Goal: Task Accomplishment & Management: Manage account settings

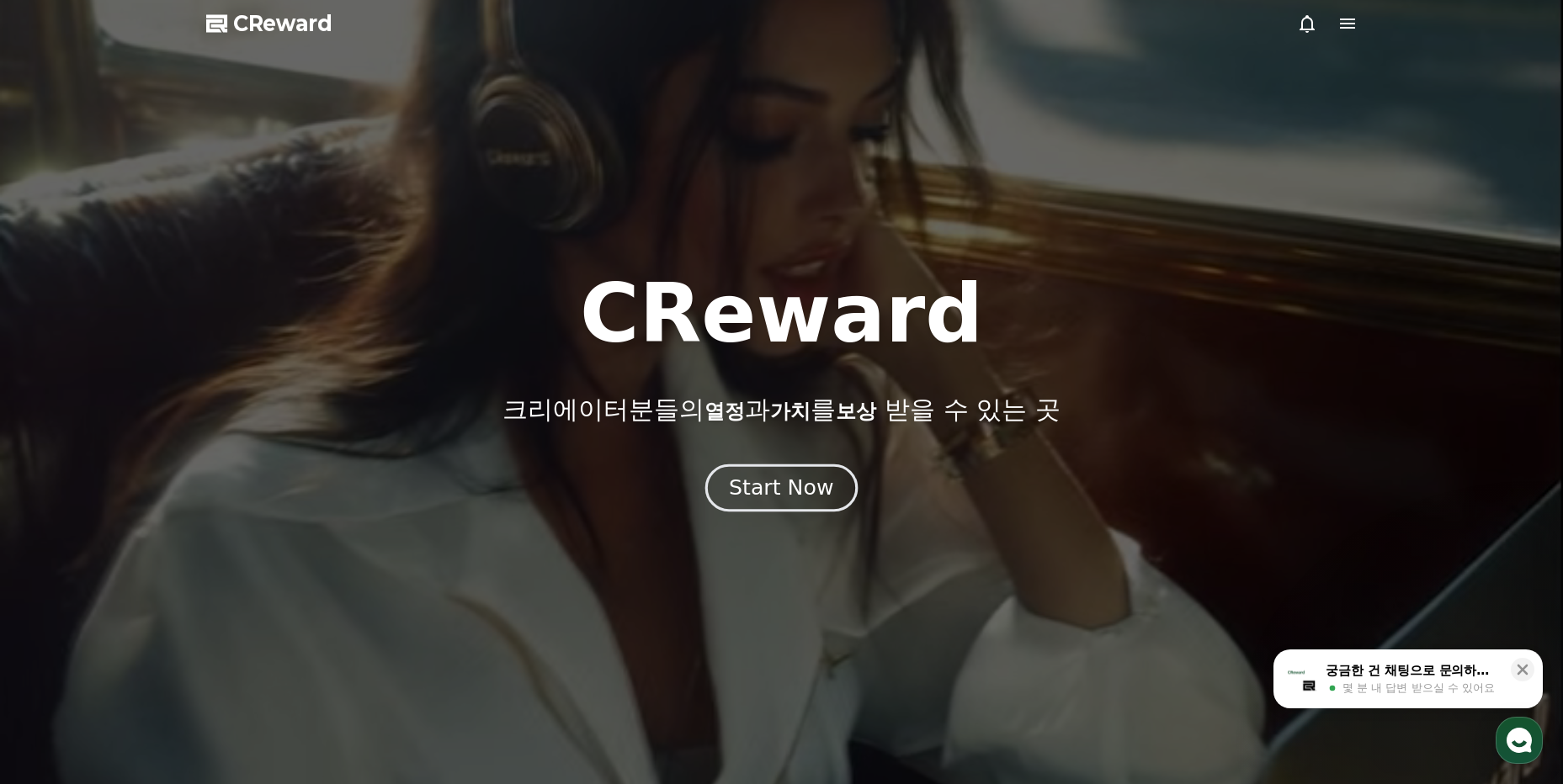
click at [810, 479] on div "Start Now" at bounding box center [781, 488] width 105 height 28
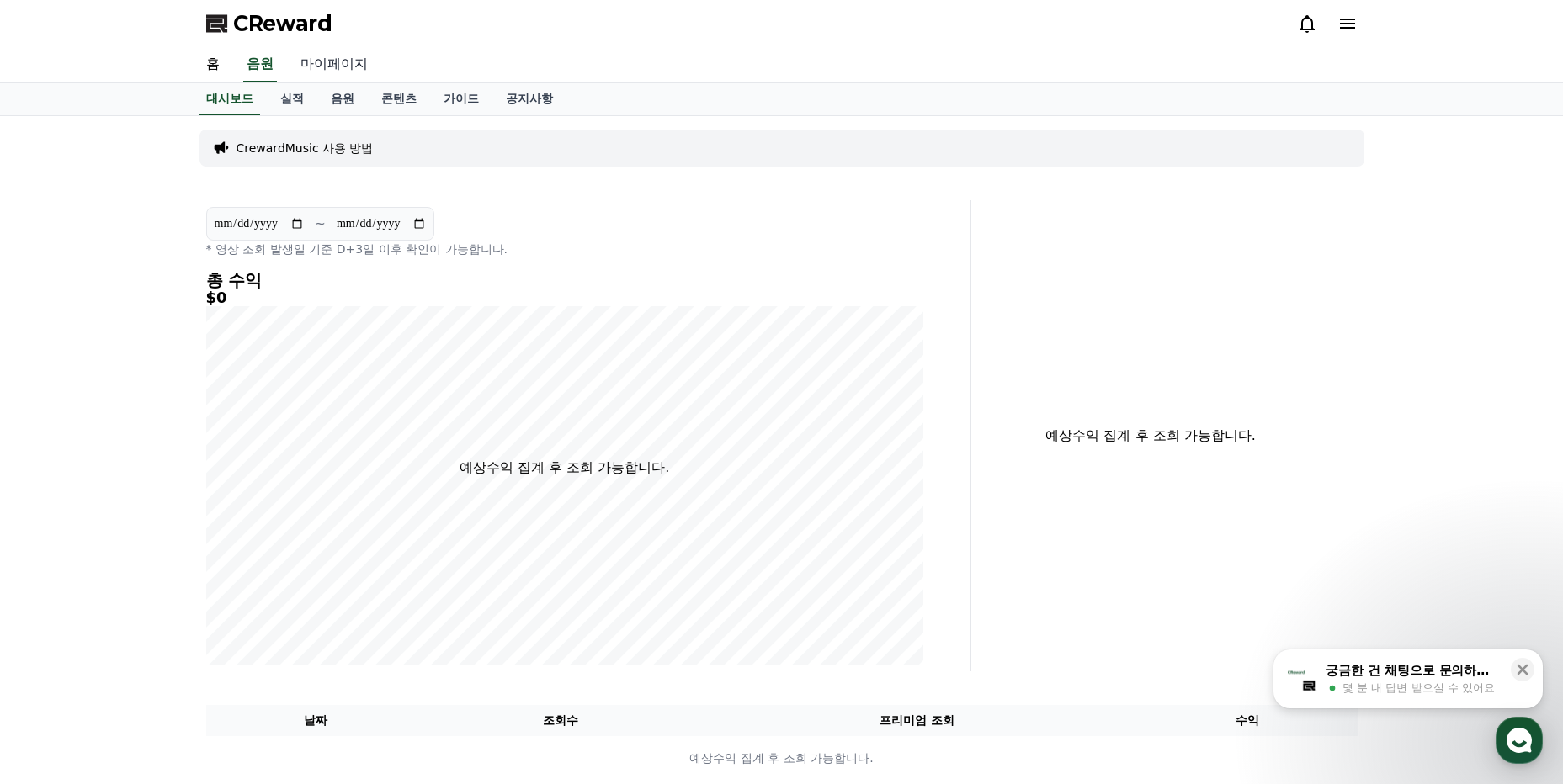
click at [327, 60] on link "마이페이지" at bounding box center [335, 65] width 94 height 36
select select "**********"
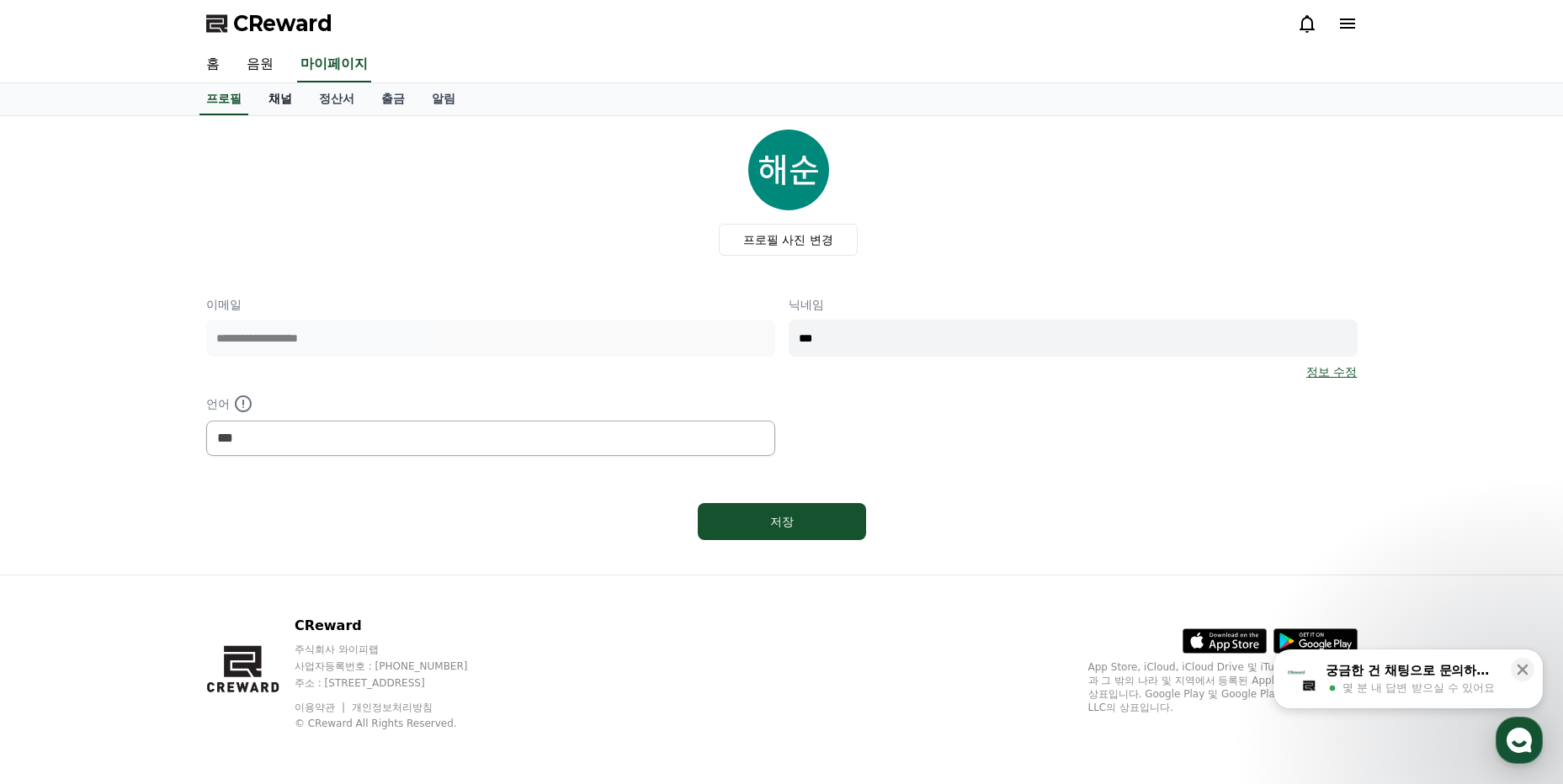
click at [288, 98] on link "채널" at bounding box center [281, 99] width 51 height 32
